Goal: Task Accomplishment & Management: Use online tool/utility

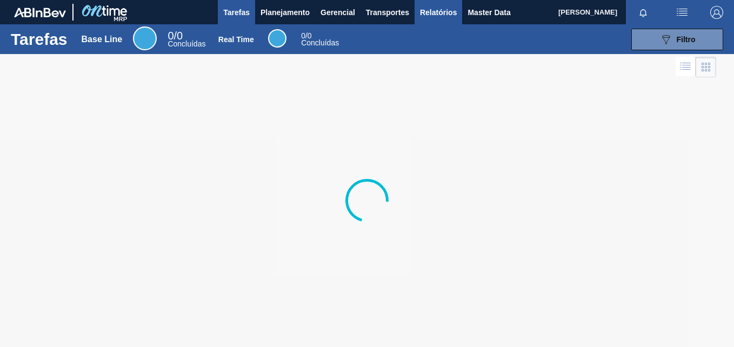
click at [444, 12] on span "Relatórios" at bounding box center [438, 12] width 37 height 13
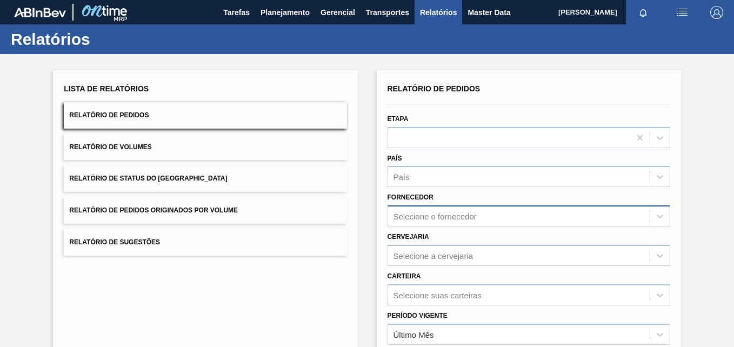
click at [423, 208] on div "Selecione o fornecedor" at bounding box center [528, 215] width 283 height 21
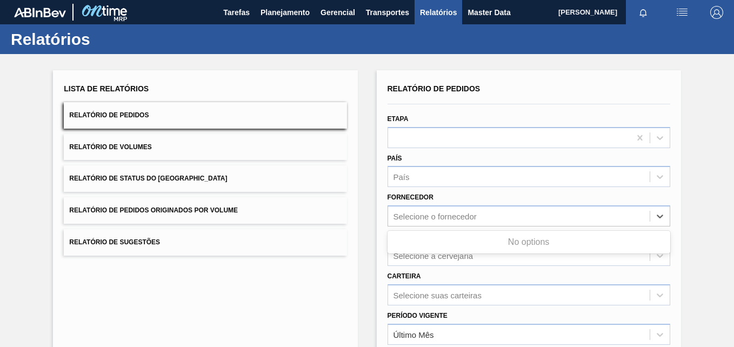
paste input "289877"
type input "289877"
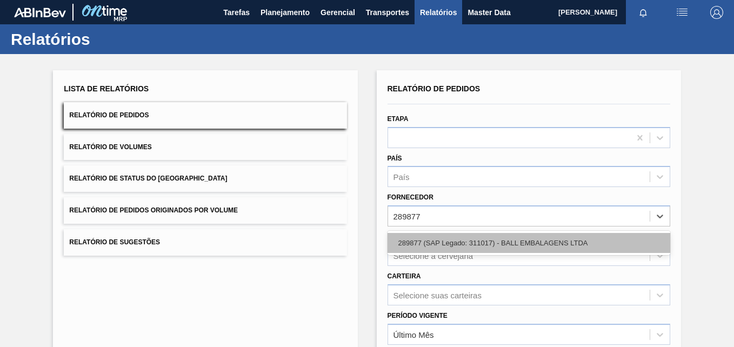
click at [442, 240] on div "289877 (SAP Legado: 311017) - BALL EMBALAGENS LTDA" at bounding box center [528, 243] width 283 height 20
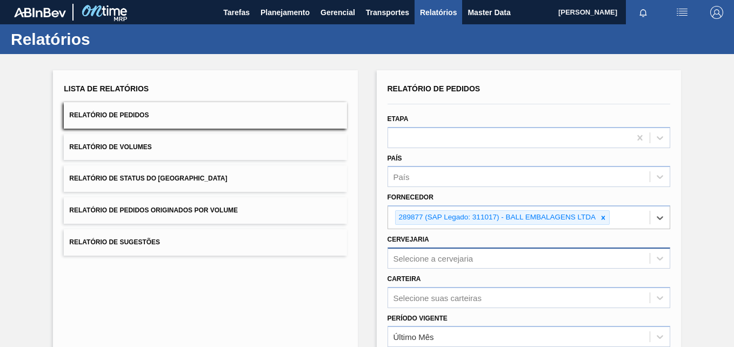
scroll to position [92, 0]
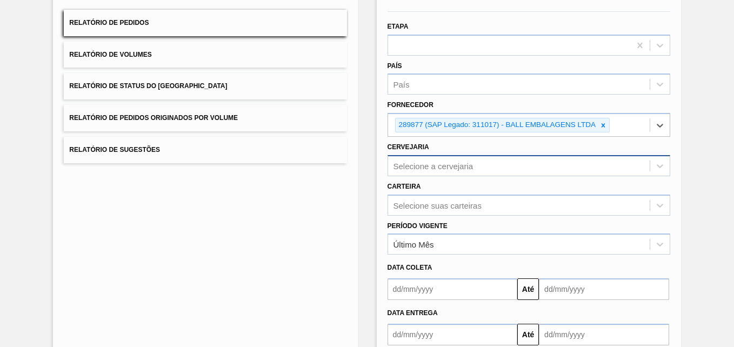
click at [424, 176] on div "Selecione a cervejaria" at bounding box center [528, 165] width 283 height 21
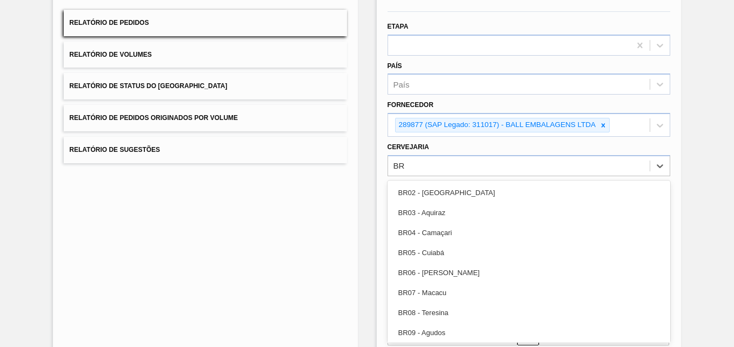
type input "BR"
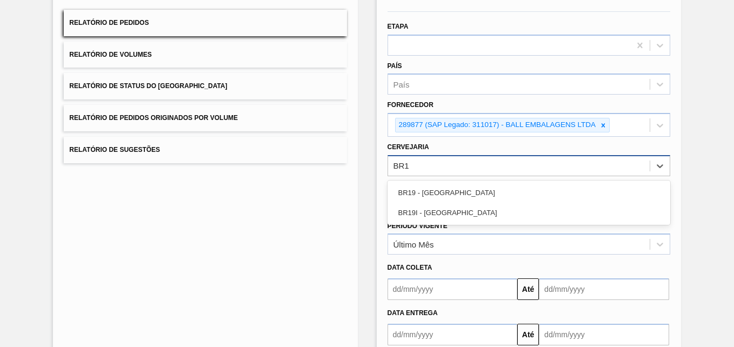
type input "BR19"
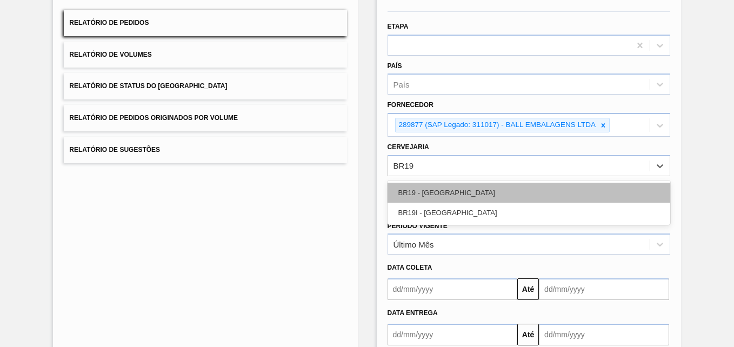
click at [427, 186] on div "BR19 - [GEOGRAPHIC_DATA]" at bounding box center [528, 193] width 283 height 20
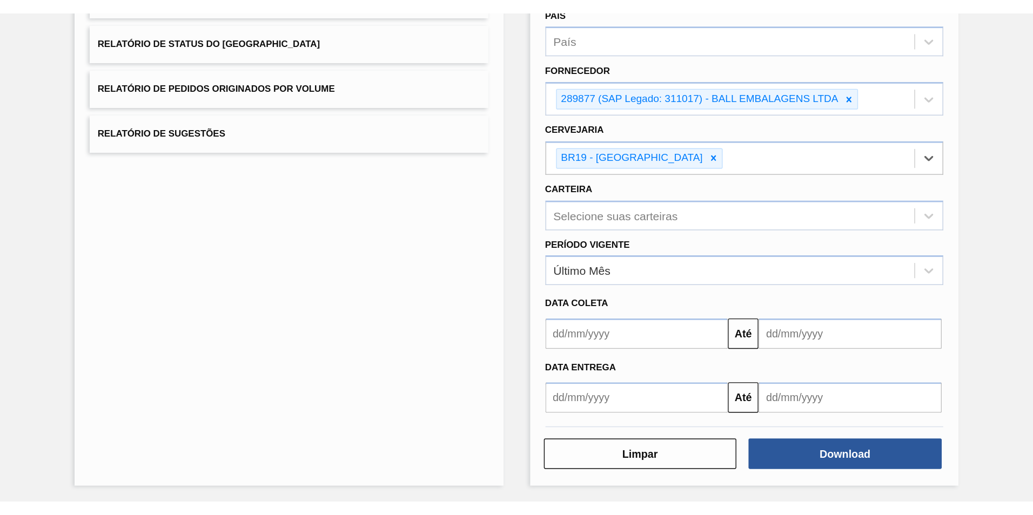
scroll to position [159, 0]
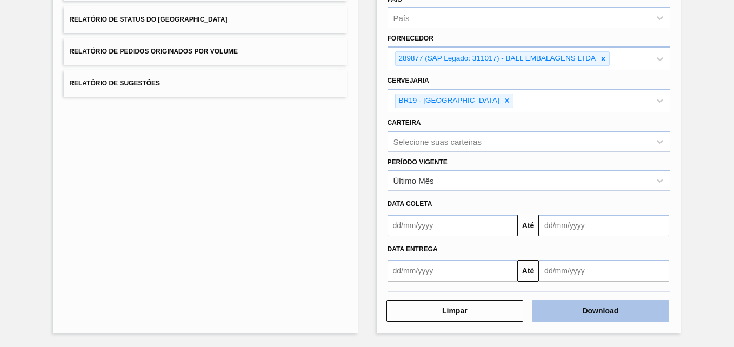
click at [627, 307] on button "Download" at bounding box center [600, 311] width 137 height 22
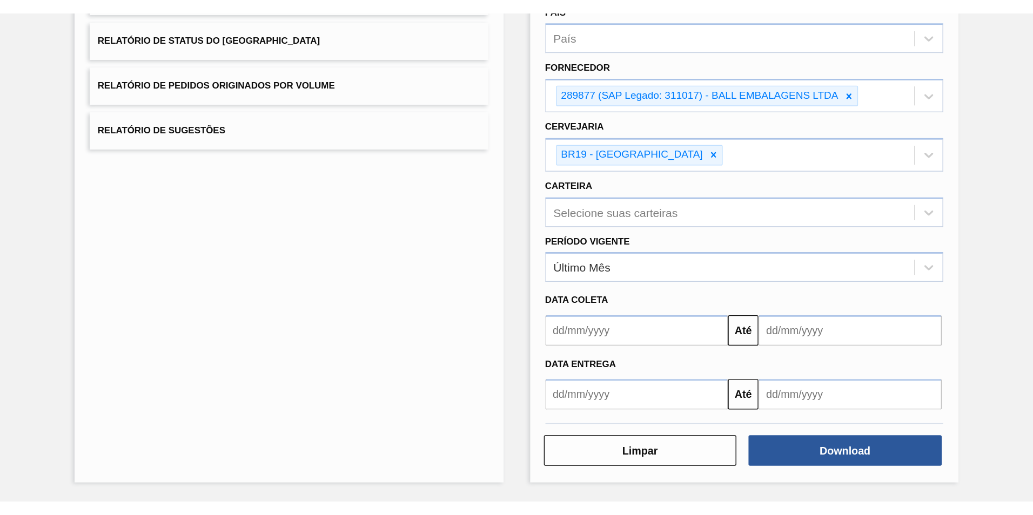
scroll to position [0, 0]
